Goal: Transaction & Acquisition: Obtain resource

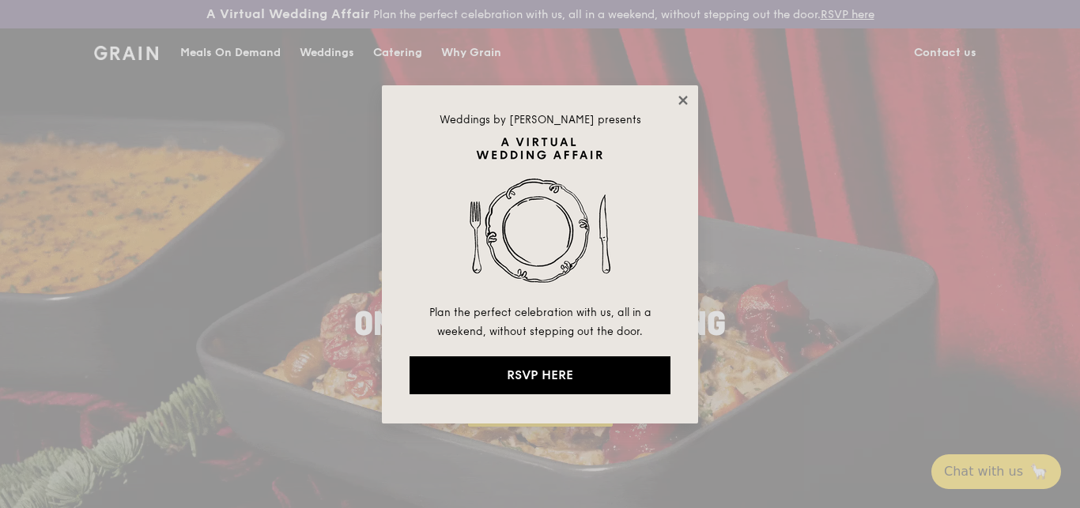
click at [678, 94] on icon at bounding box center [683, 100] width 14 height 14
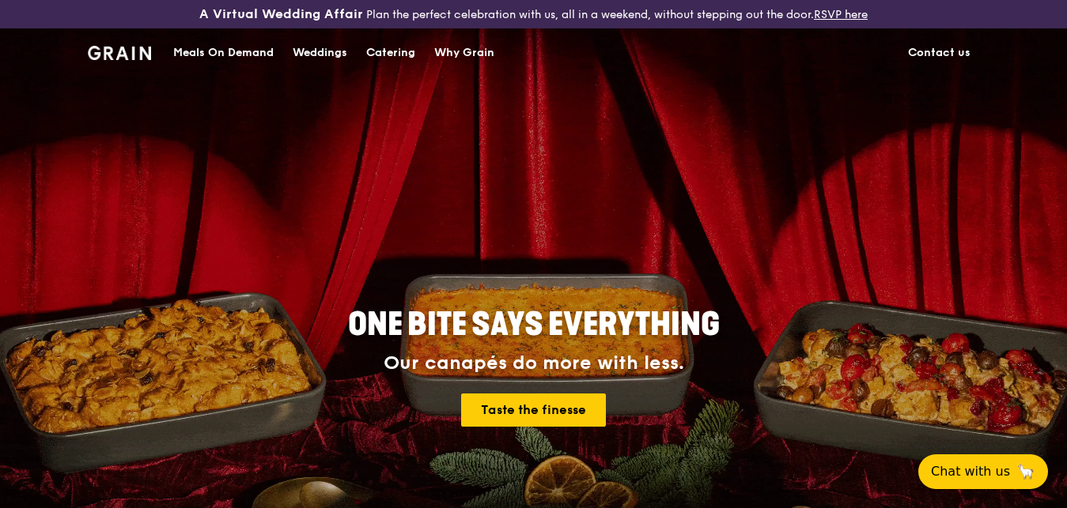
click at [391, 56] on div "Catering" at bounding box center [390, 52] width 49 height 47
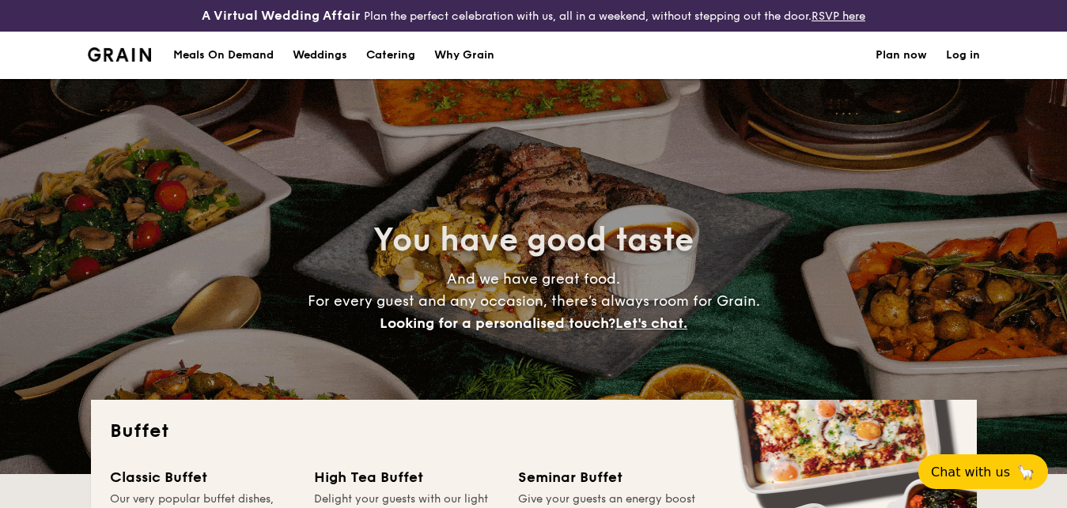
select select
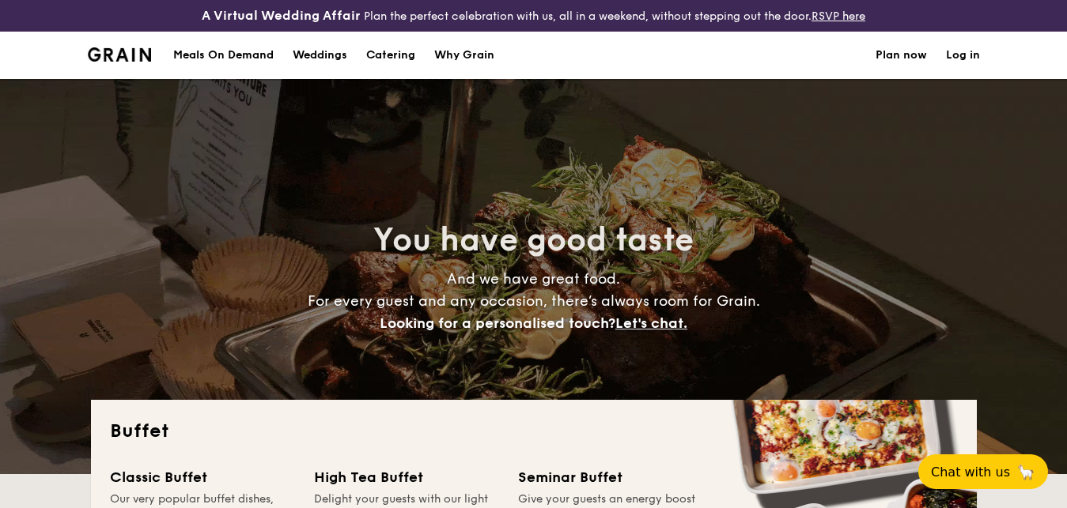
scroll to position [274, 0]
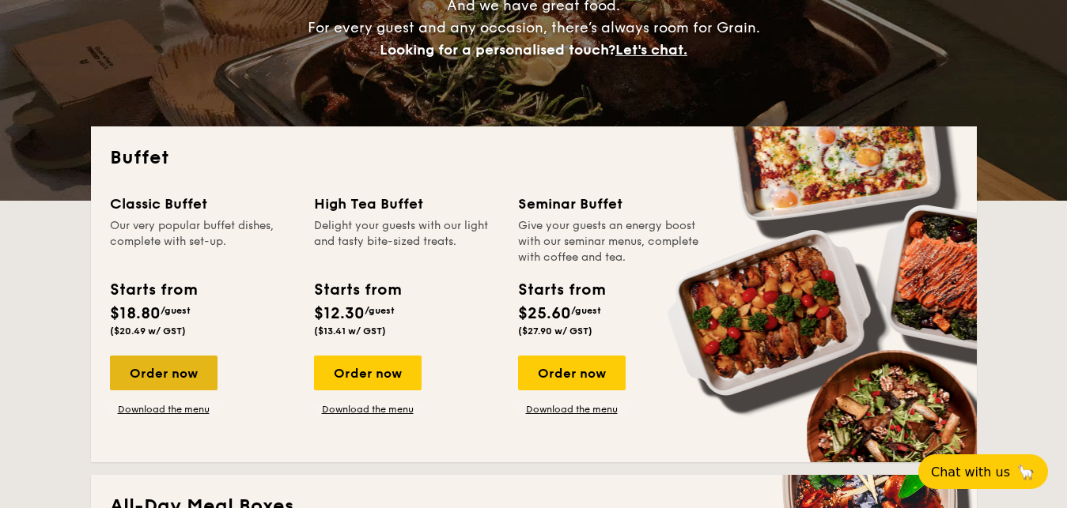
click at [173, 367] on div "Order now" at bounding box center [164, 373] width 108 height 35
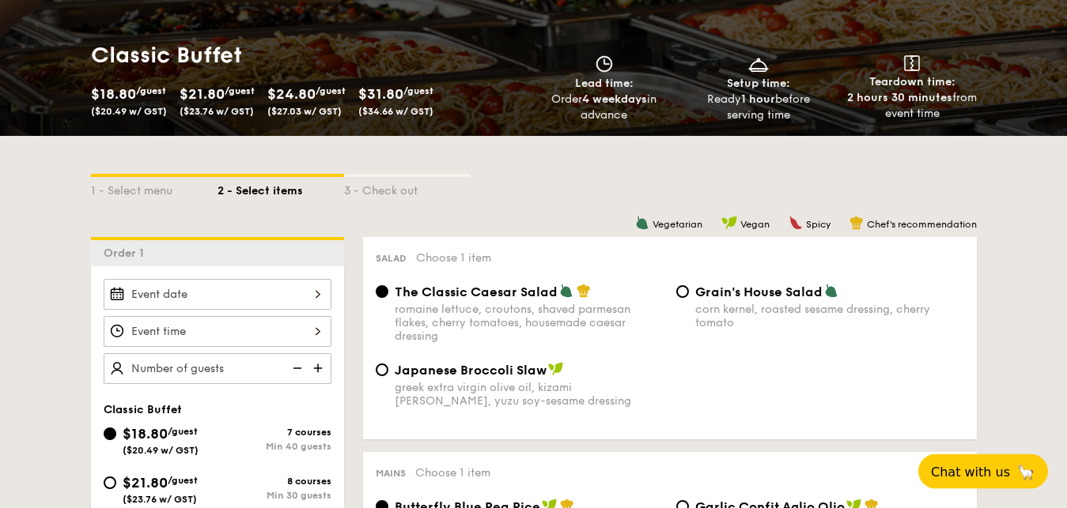
scroll to position [242, 0]
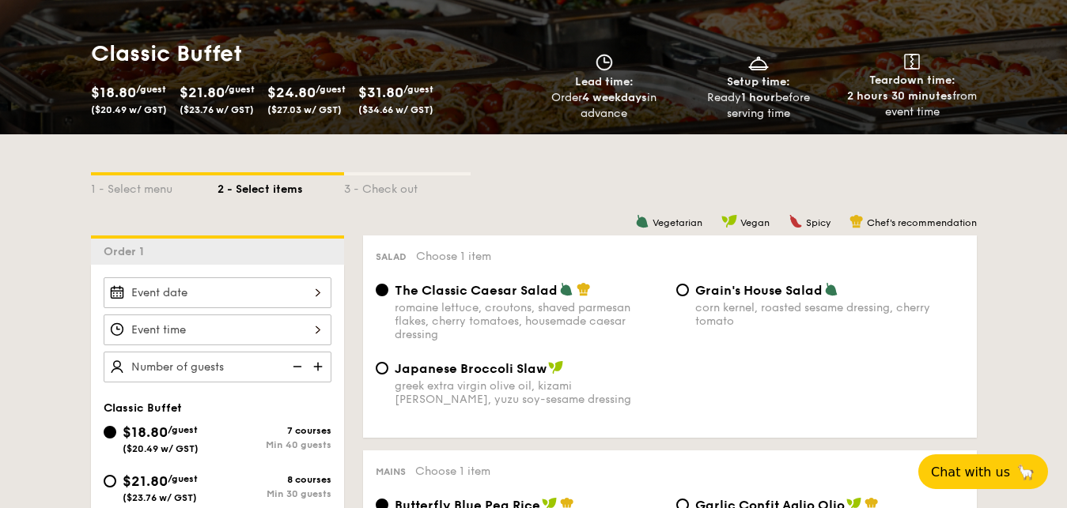
select select
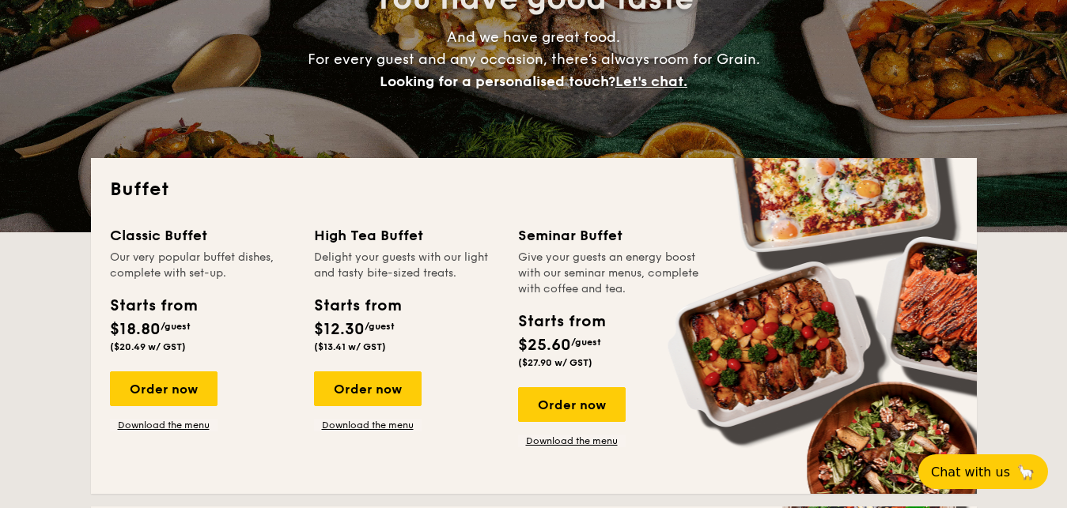
scroll to position [305, 0]
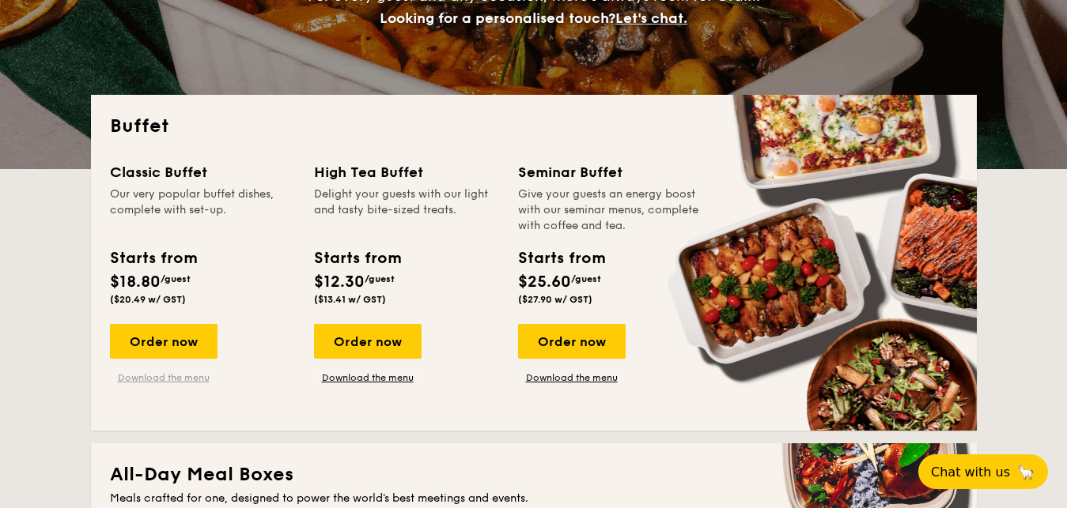
click at [188, 375] on link "Download the menu" at bounding box center [164, 378] width 108 height 13
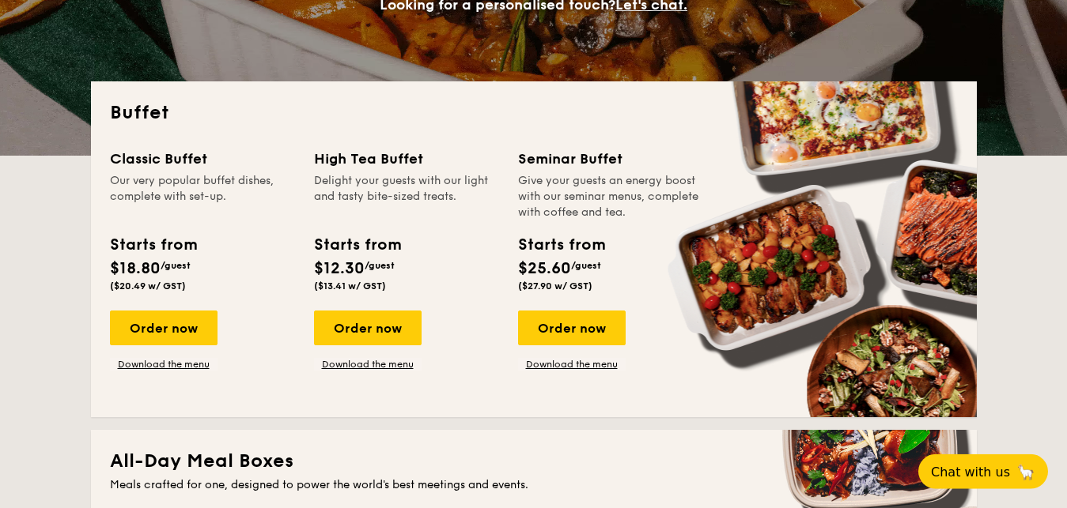
scroll to position [323, 0]
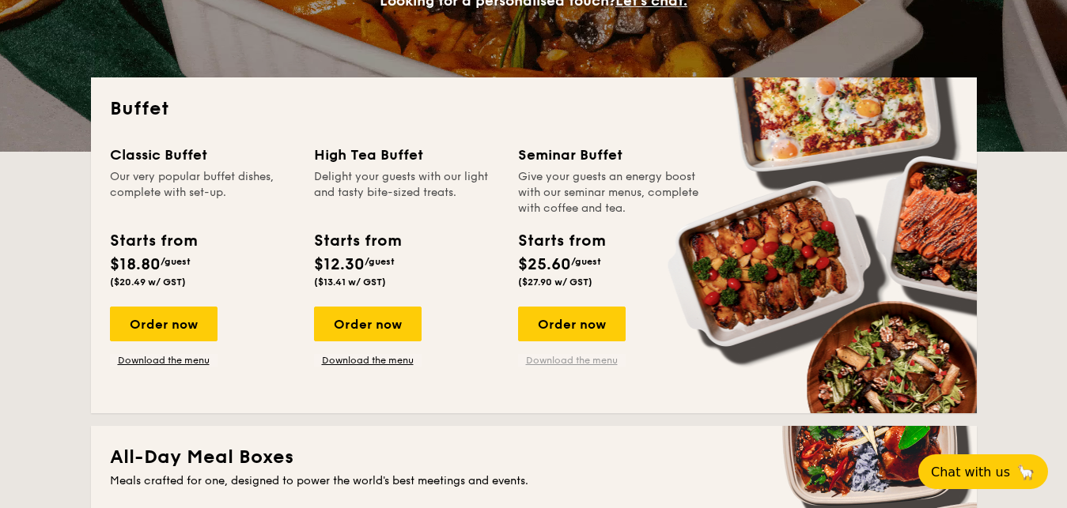
click at [582, 357] on link "Download the menu" at bounding box center [572, 360] width 108 height 13
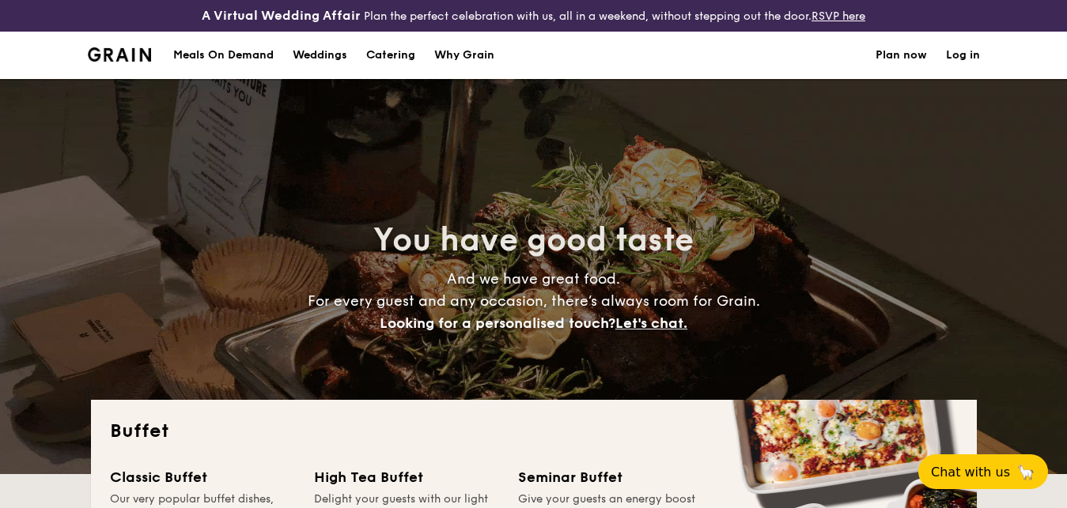
click at [140, 53] on img at bounding box center [120, 54] width 64 height 14
